Goal: Transaction & Acquisition: Purchase product/service

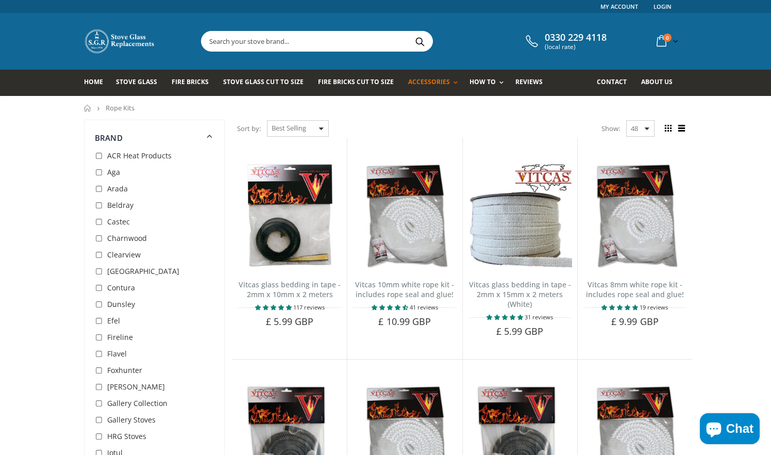
click at [233, 43] on input "text" at bounding box center [375, 41] width 346 height 20
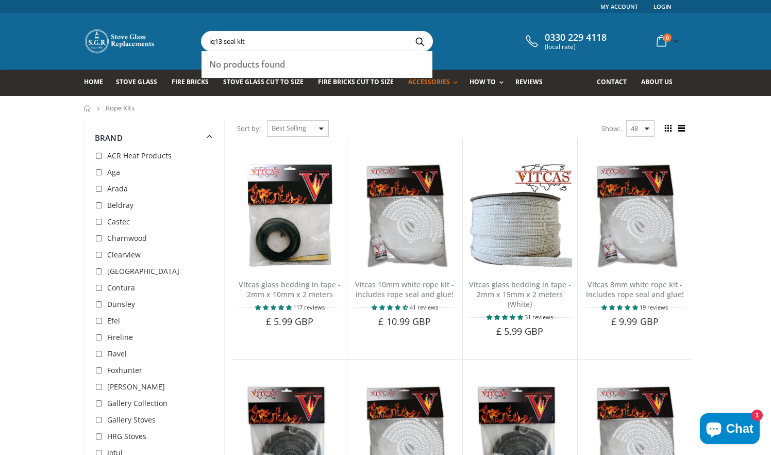
type input "iq13 seal kit"
click at [420, 41] on button "Search" at bounding box center [419, 41] width 23 height 20
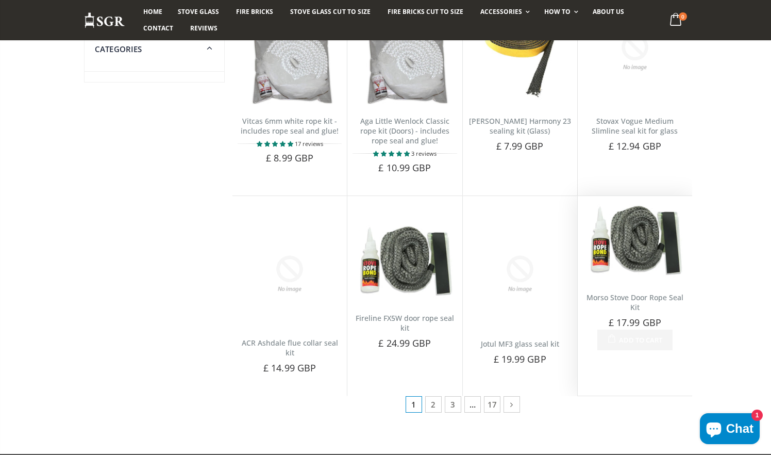
scroll to position [386, 0]
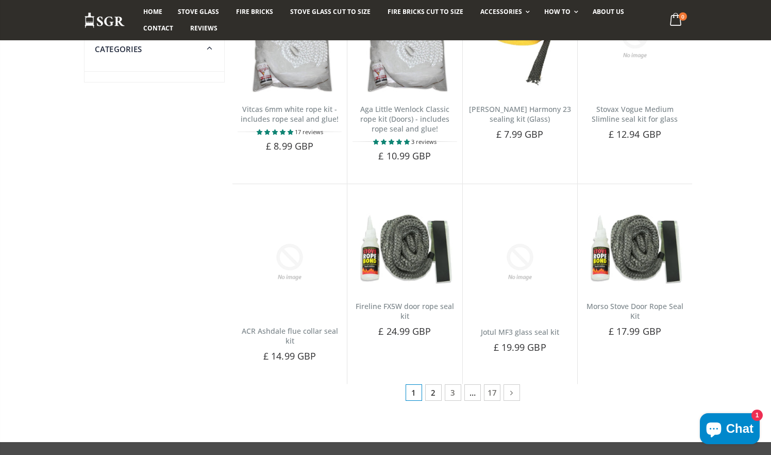
click at [432, 393] on link "2" at bounding box center [433, 392] width 16 height 16
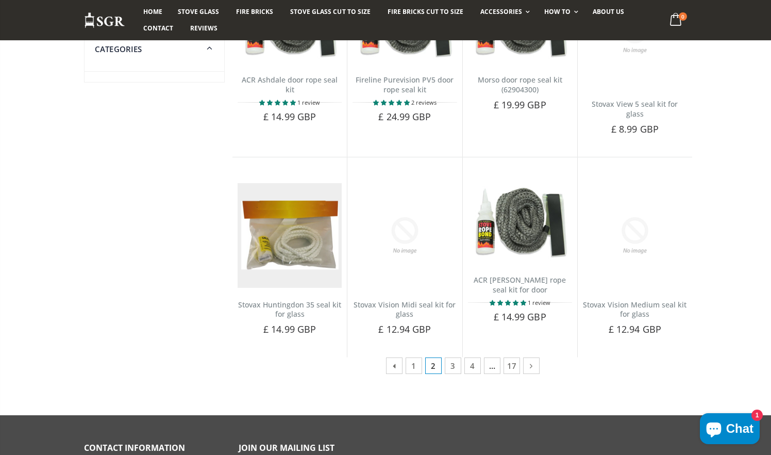
scroll to position [383, 0]
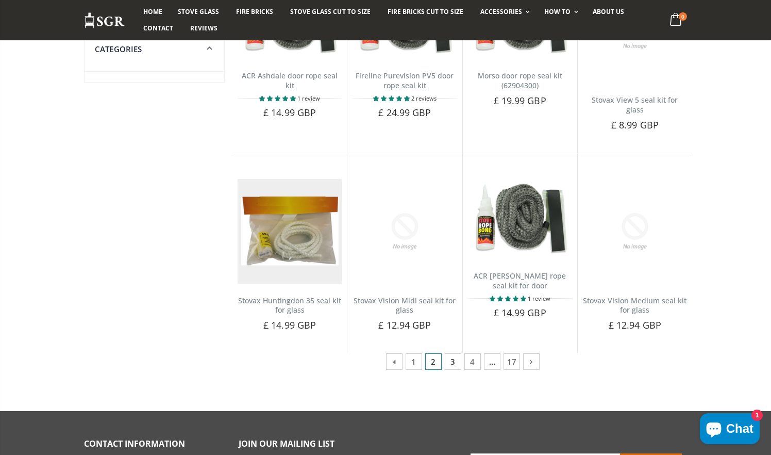
click at [458, 354] on link "3" at bounding box center [453, 361] width 16 height 16
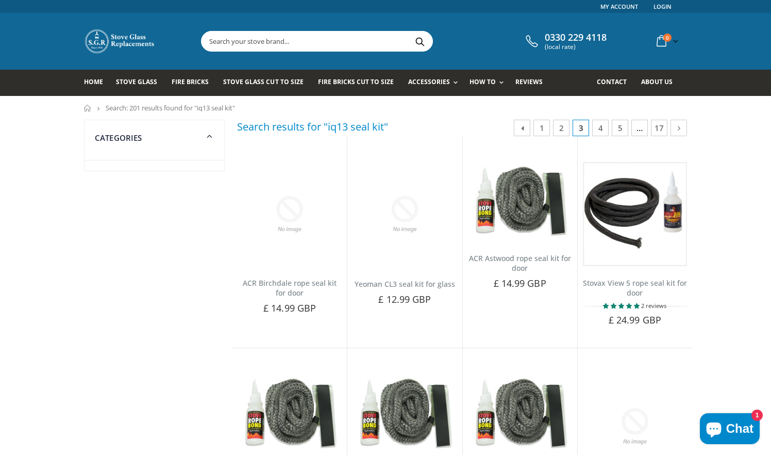
click at [242, 39] on input "text" at bounding box center [375, 41] width 346 height 20
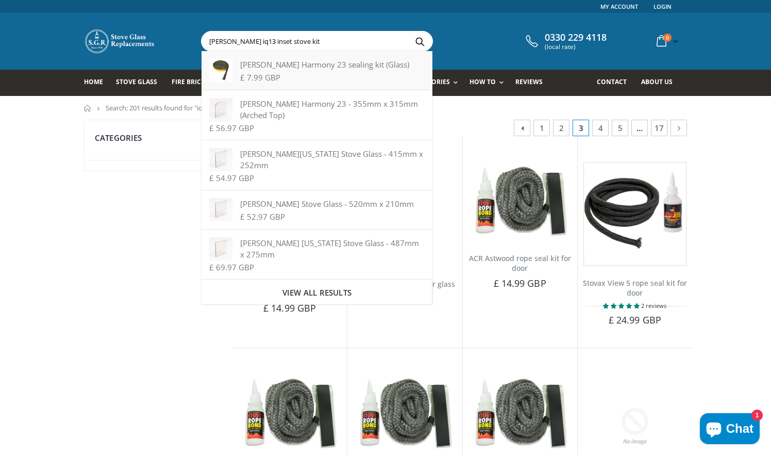
type input "nestor martin iq13 inset stove kit"
click at [420, 41] on button "Search" at bounding box center [419, 41] width 23 height 20
